Goal: Task Accomplishment & Management: Use online tool/utility

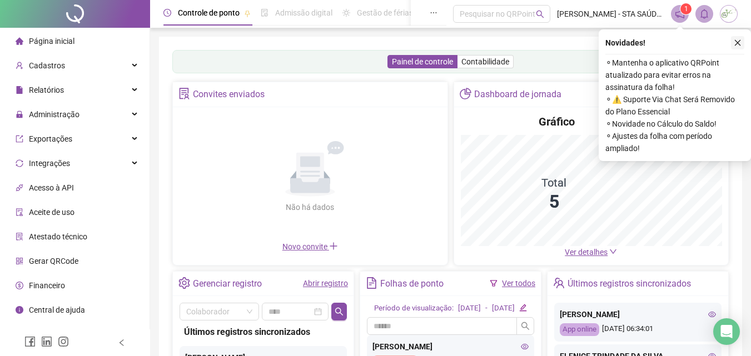
click at [740, 41] on icon "close" at bounding box center [737, 43] width 8 height 8
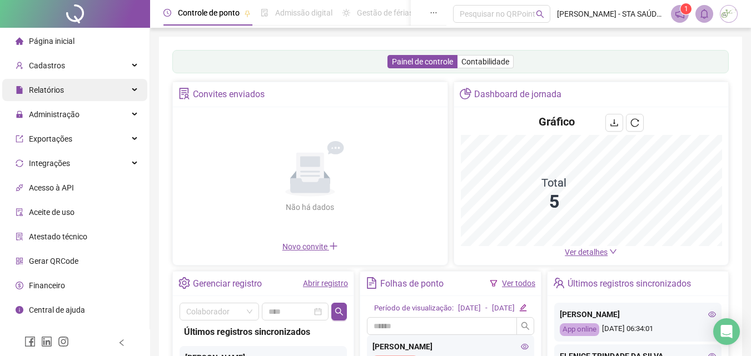
click at [72, 89] on div "Relatórios" at bounding box center [74, 90] width 145 height 22
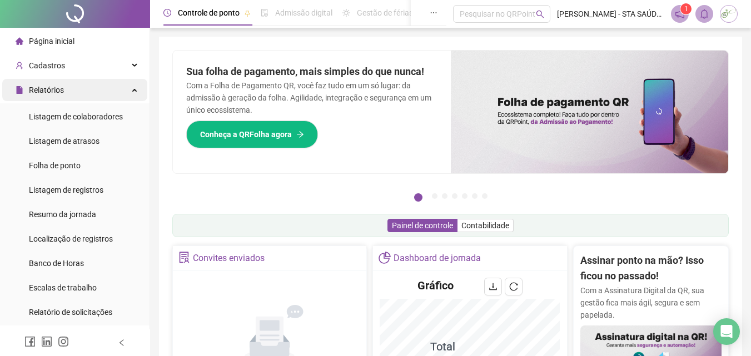
click at [88, 88] on div "Relatórios" at bounding box center [74, 90] width 145 height 22
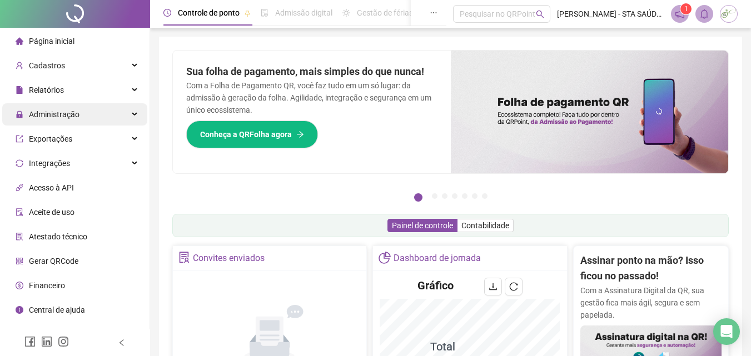
click at [72, 116] on span "Administração" at bounding box center [54, 114] width 51 height 9
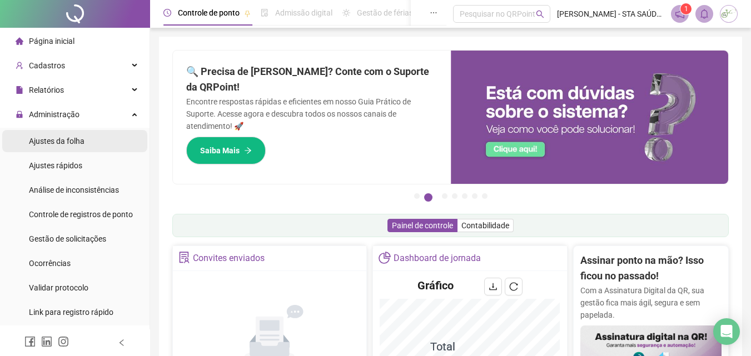
click at [70, 143] on span "Ajustes da folha" at bounding box center [57, 141] width 56 height 9
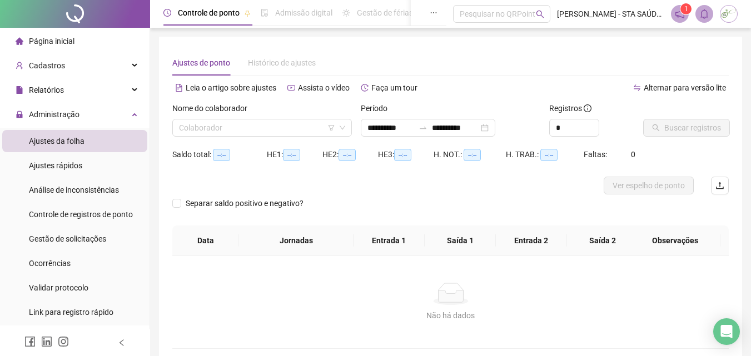
type input "**********"
click at [342, 125] on icon "down" at bounding box center [342, 127] width 7 height 7
click at [252, 125] on input "search" at bounding box center [257, 127] width 156 height 17
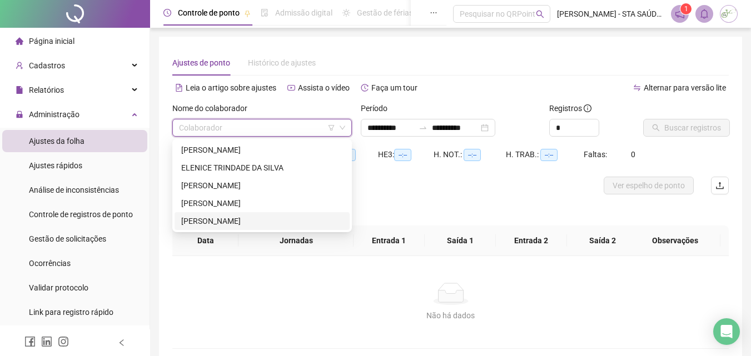
click at [221, 222] on div "[PERSON_NAME]" at bounding box center [262, 221] width 162 height 12
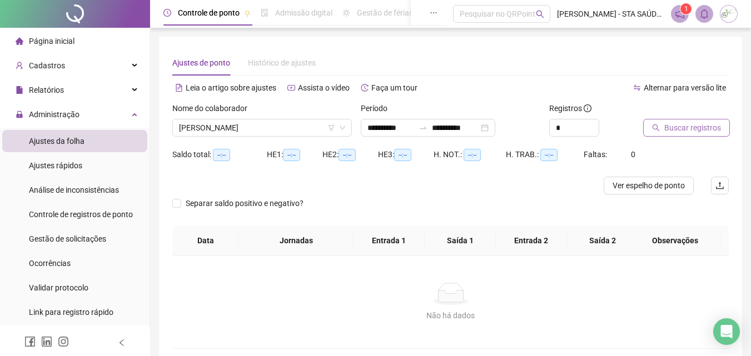
click at [681, 127] on span "Buscar registros" at bounding box center [692, 128] width 57 height 12
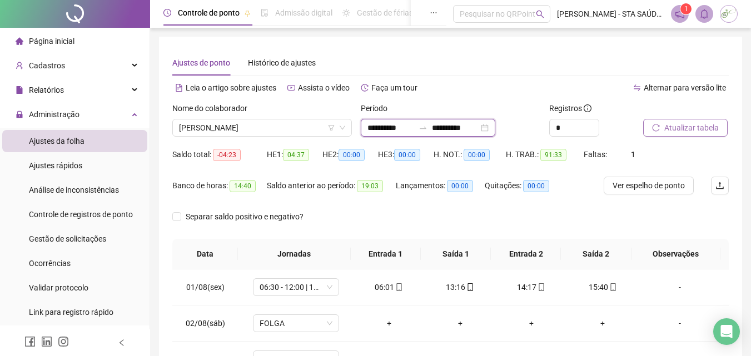
click at [386, 127] on input "**********" at bounding box center [390, 128] width 47 height 12
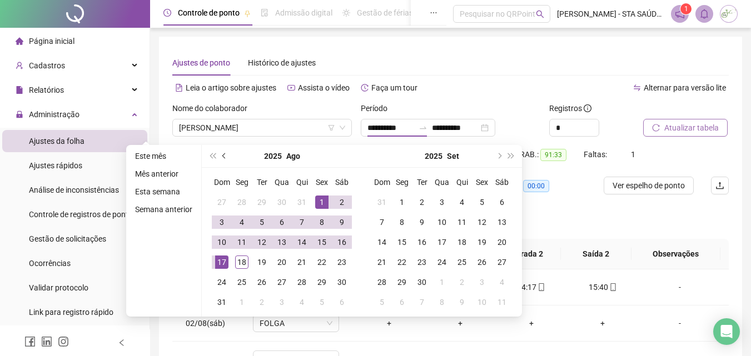
click at [223, 160] on button "prev-year" at bounding box center [224, 156] width 12 height 22
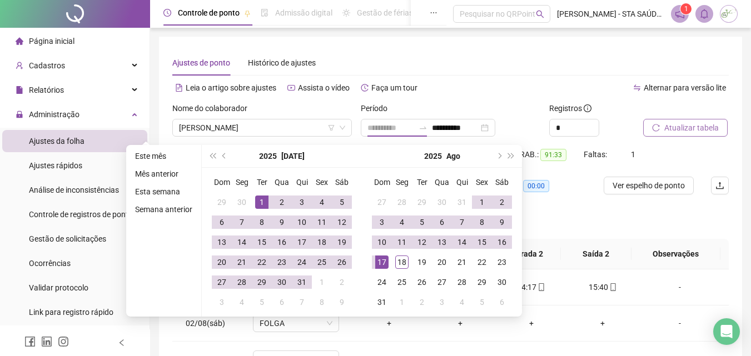
type input "**********"
click at [262, 197] on div "1" at bounding box center [261, 202] width 13 height 13
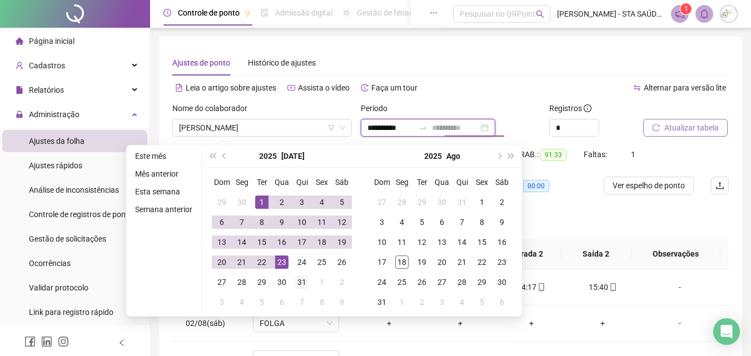
type input "**********"
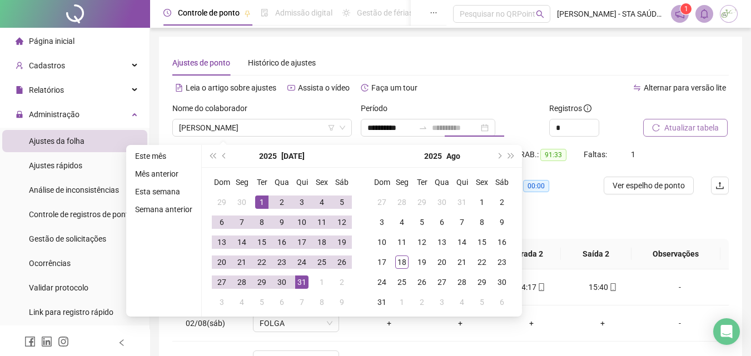
click at [301, 282] on div "31" at bounding box center [301, 282] width 13 height 13
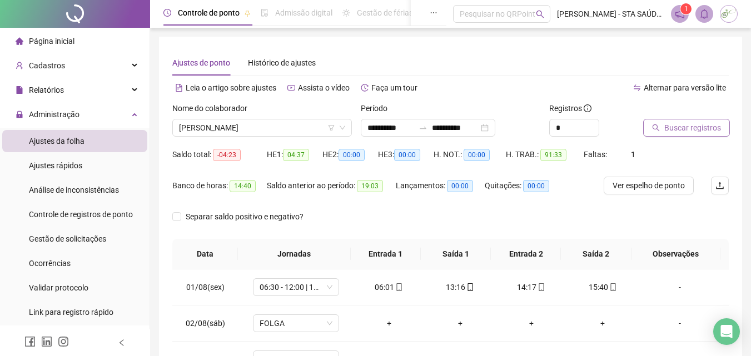
click at [675, 127] on span "Buscar registros" at bounding box center [692, 128] width 57 height 12
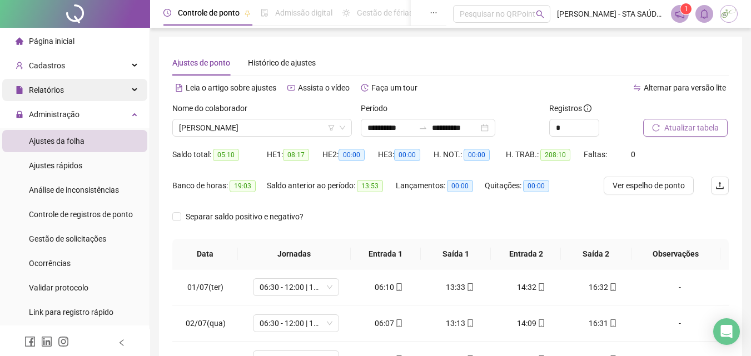
click at [86, 97] on div "Relatórios" at bounding box center [74, 90] width 145 height 22
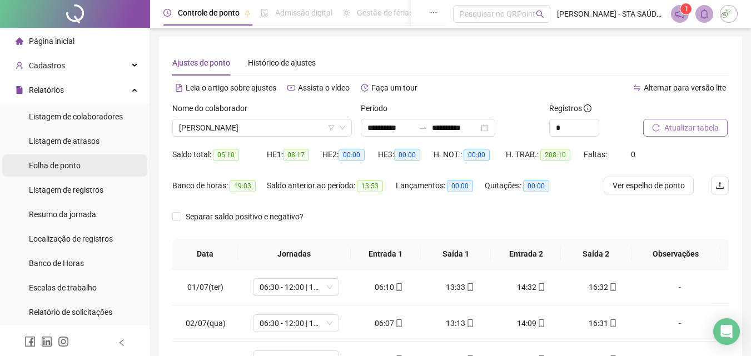
click at [67, 167] on span "Folha de ponto" at bounding box center [55, 165] width 52 height 9
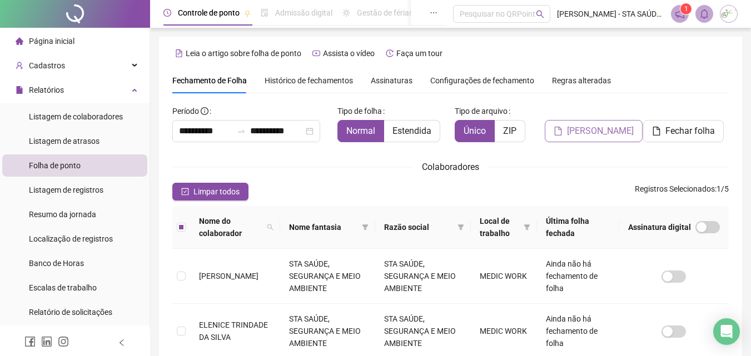
click at [594, 131] on span "[PERSON_NAME]" at bounding box center [600, 130] width 67 height 13
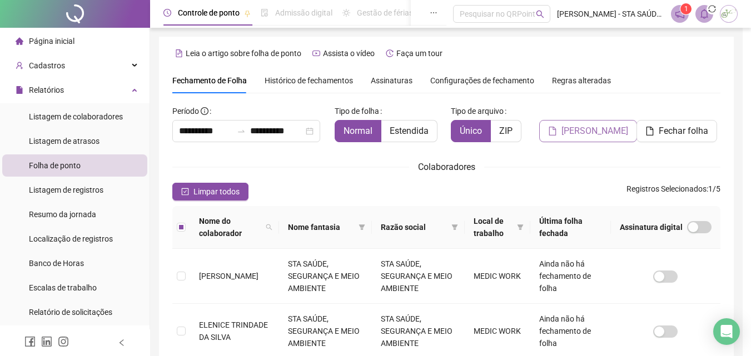
scroll to position [49, 0]
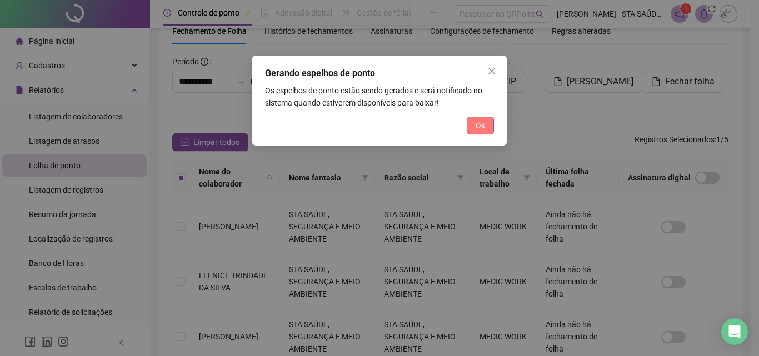
click at [476, 128] on span "Ok" at bounding box center [480, 125] width 9 height 12
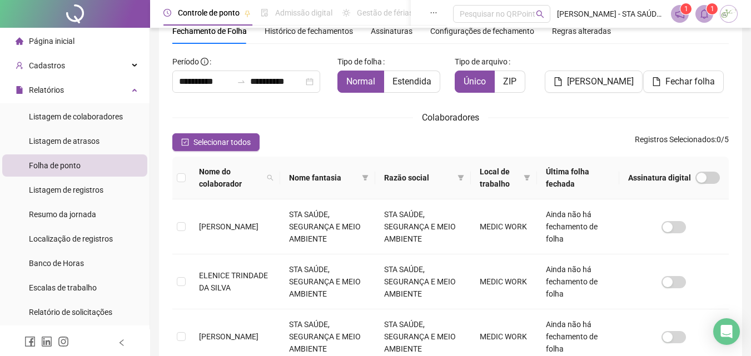
click at [703, 12] on icon "bell" at bounding box center [704, 14] width 10 height 10
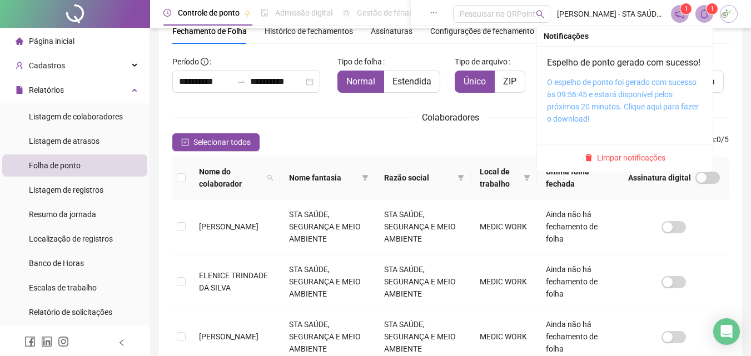
click at [612, 95] on link "O espelho de ponto foi gerado com sucesso às 09:56:45 e estará disponível pelos…" at bounding box center [623, 101] width 152 height 46
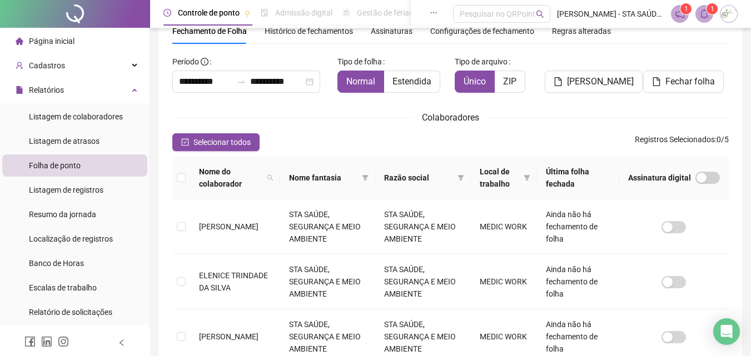
click at [530, 119] on div "Colaboradores" at bounding box center [450, 118] width 556 height 14
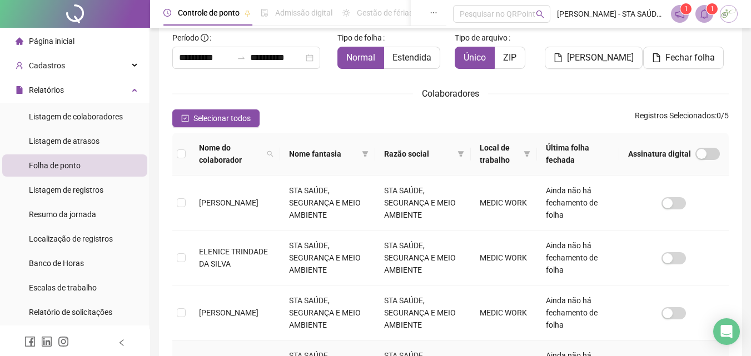
scroll to position [0, 0]
